Goal: Information Seeking & Learning: Learn about a topic

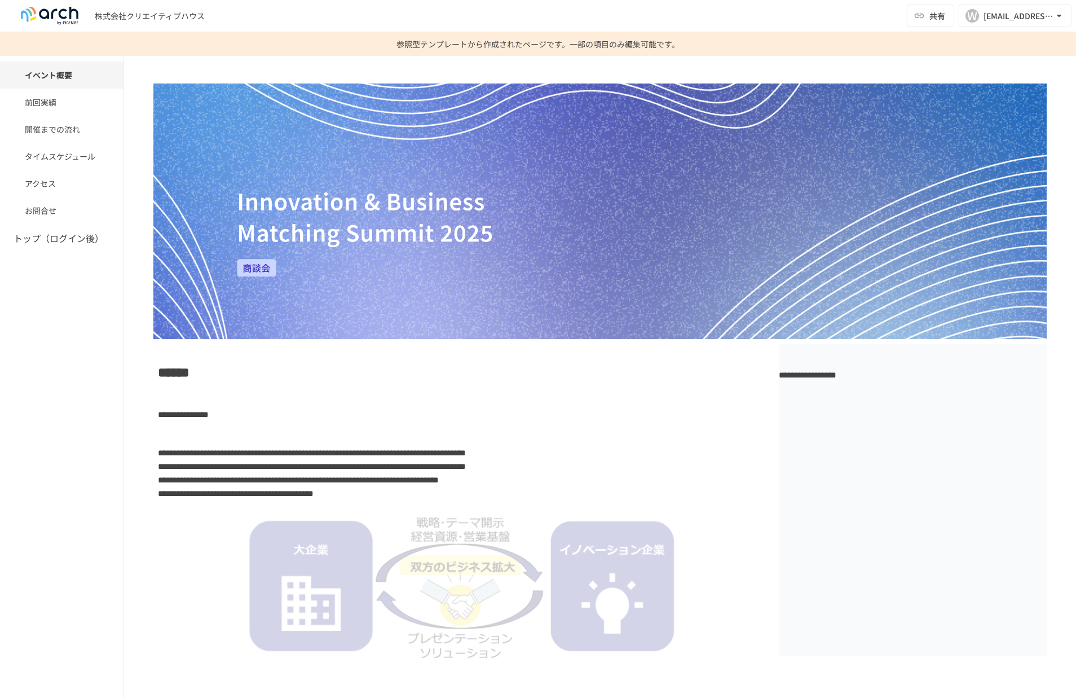
click at [547, 43] on p "参照型テンプレートから作成されたページです。一部の項目のみ編集可能です。" at bounding box center [538, 44] width 283 height 24
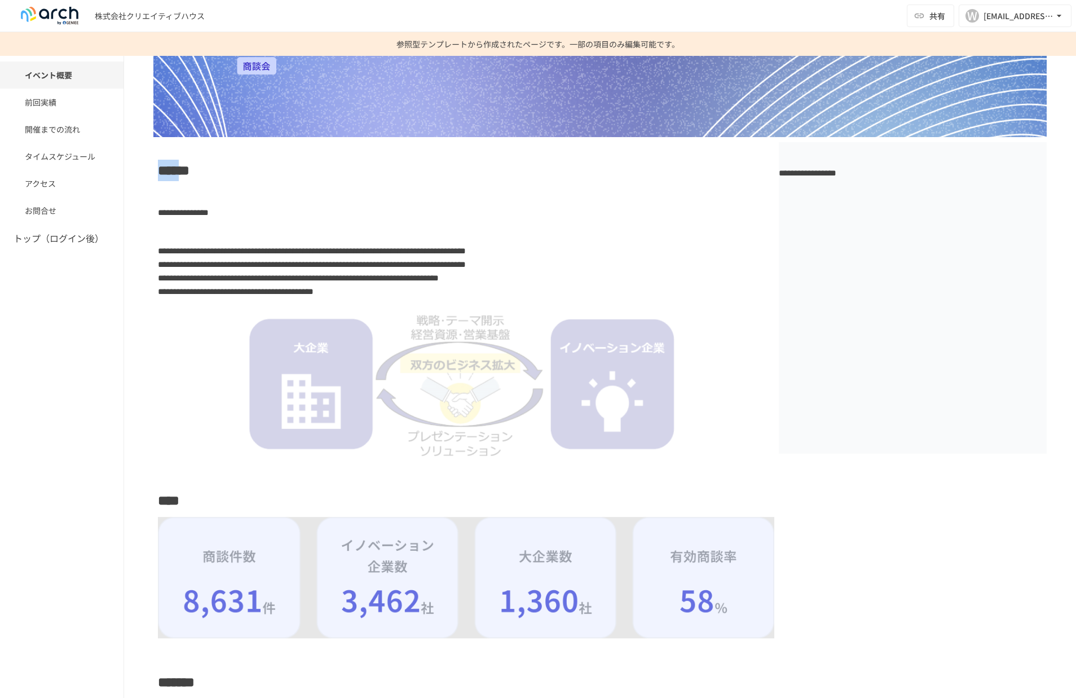
scroll to position [284, 0]
